Goal: Check status

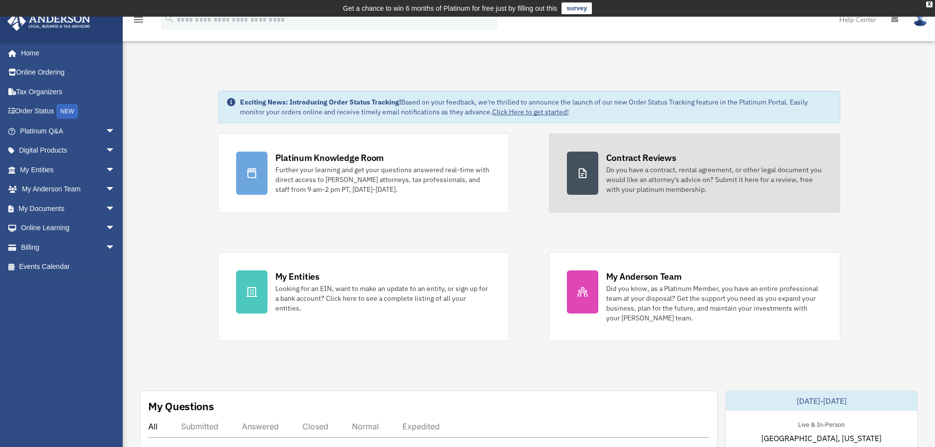
click at [695, 181] on div "Do you have a contract, rental agreement, or other legal document you would lik…" at bounding box center [714, 179] width 216 height 29
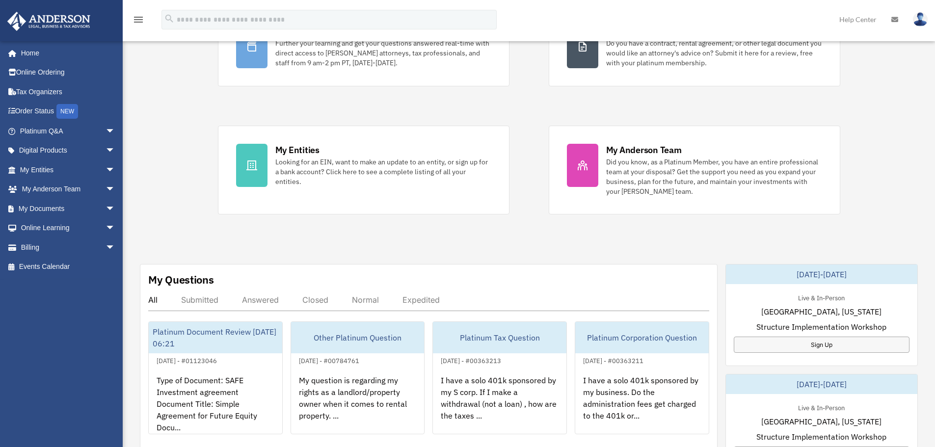
scroll to position [147, 0]
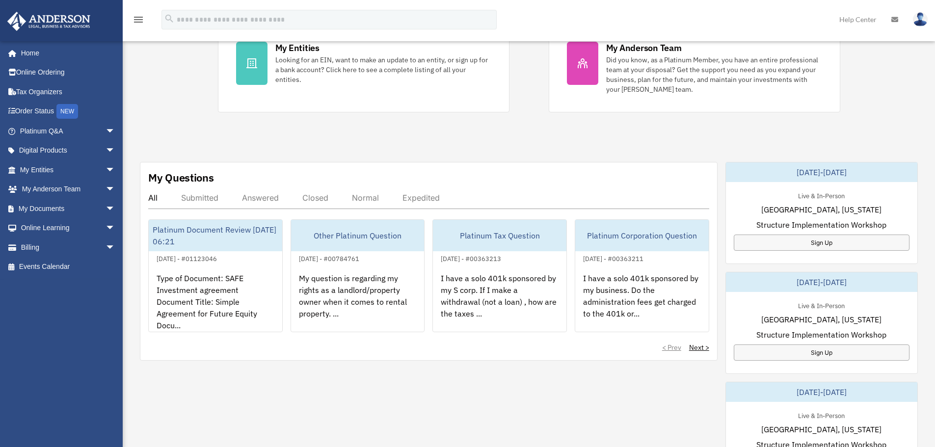
scroll to position [246, 0]
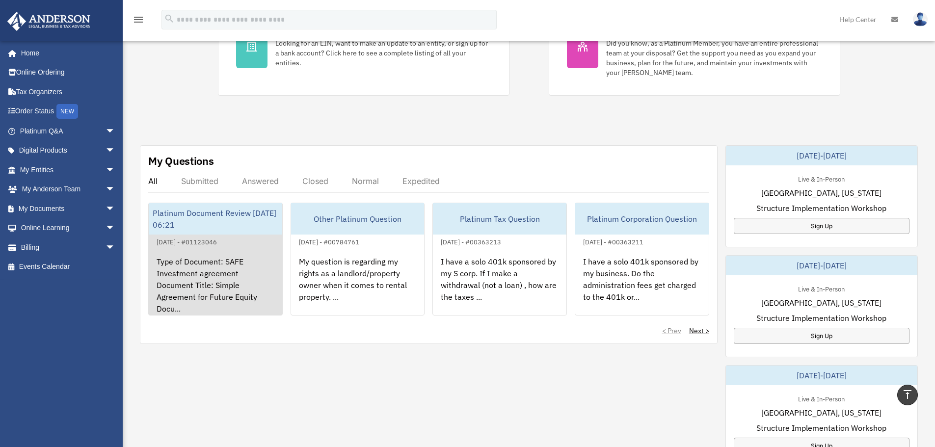
click at [217, 285] on div "Type of Document: SAFE Investment agreement Document Title: Simple Agreement fo…" at bounding box center [216, 286] width 134 height 77
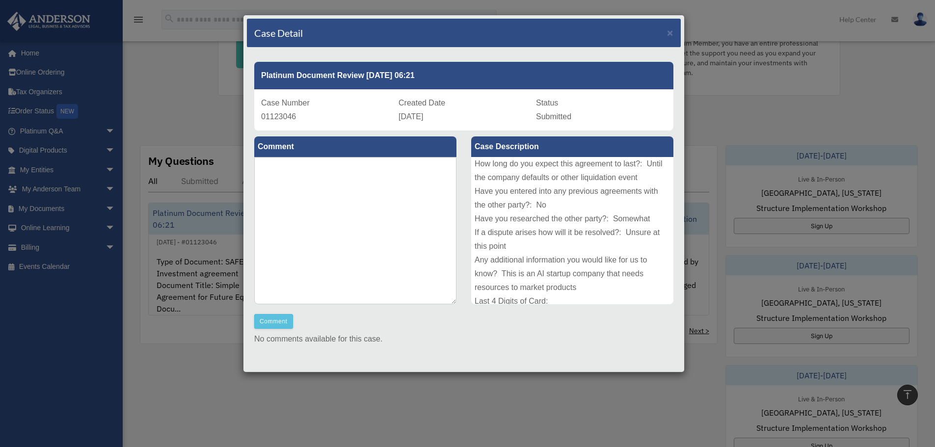
scroll to position [176, 0]
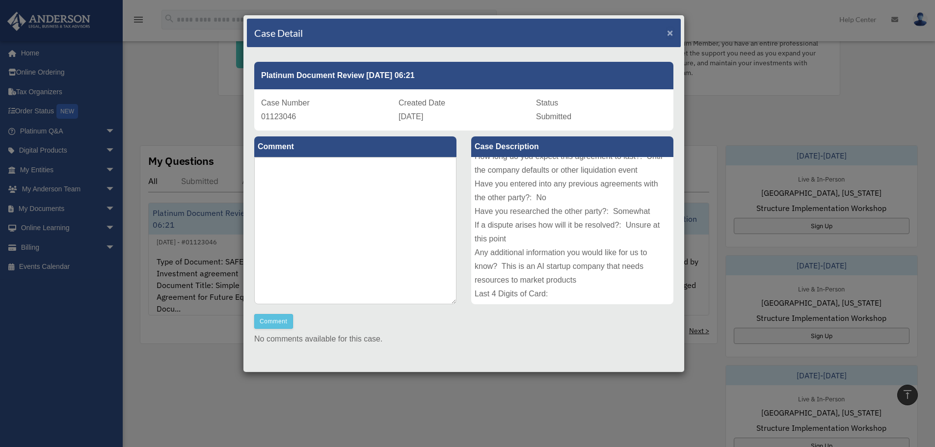
click at [667, 33] on span "×" at bounding box center [670, 32] width 6 height 11
